Goal: Transaction & Acquisition: Purchase product/service

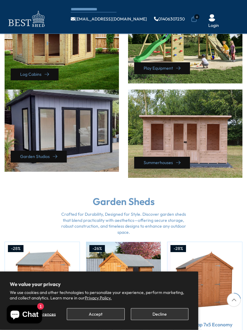
scroll to position [293, 0]
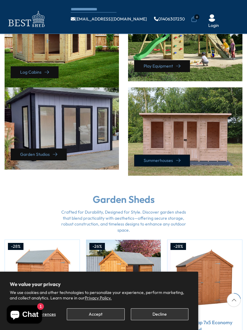
click at [188, 155] on link "Summerhouses" at bounding box center [162, 161] width 56 height 12
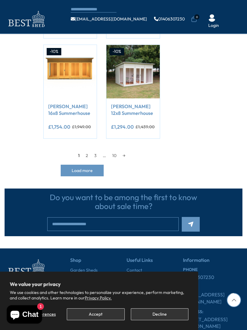
scroll to position [570, 0]
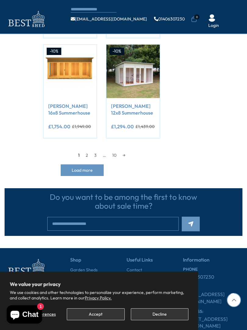
click at [82, 170] on span "Load more" at bounding box center [82, 170] width 21 height 4
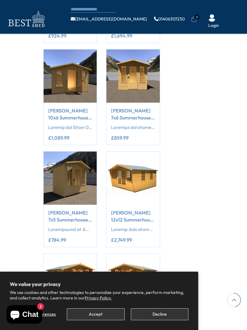
scroll to position [770, 0]
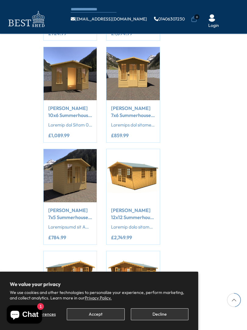
click at [71, 83] on button "Add to Cart" at bounding box center [70, 88] width 41 height 12
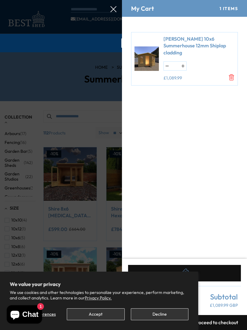
click at [25, 0] on div at bounding box center [123, 0] width 247 height 0
click at [17, 0] on div at bounding box center [123, 0] width 247 height 0
click at [42, 0] on div at bounding box center [123, 0] width 247 height 0
click at [24, 0] on div at bounding box center [123, 0] width 247 height 0
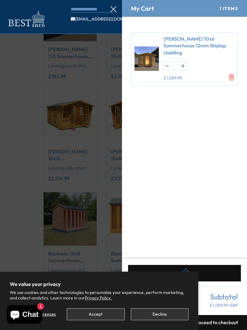
scroll to position [932, 0]
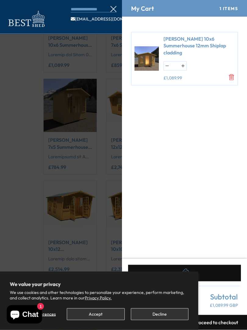
scroll to position [841, 0]
click at [158, 56] on img at bounding box center [147, 59] width 24 height 34
